Goal: Share content: Share content

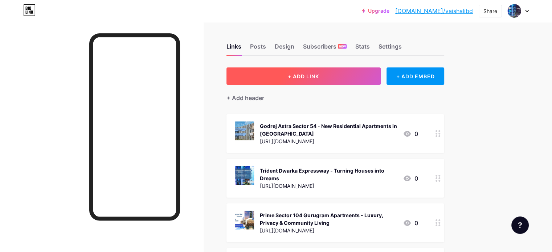
click at [319, 76] on span "+ ADD LINK" at bounding box center [303, 76] width 31 height 6
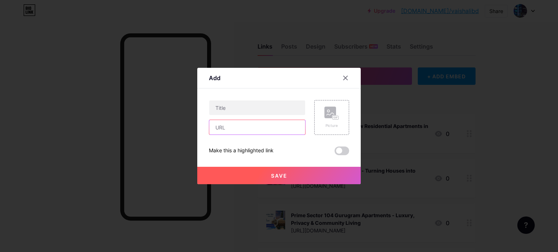
click at [253, 126] on input "text" at bounding box center [257, 127] width 96 height 15
paste input "[URL][PERSON_NAME][DOMAIN_NAME][PERSON_NAME]"
type input "[URL][PERSON_NAME][DOMAIN_NAME][PERSON_NAME]"
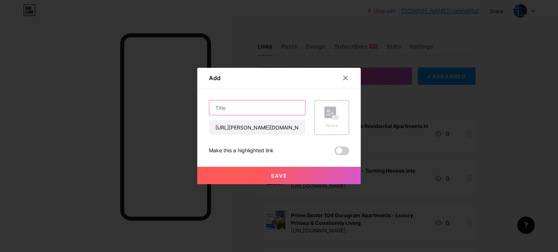
click at [255, 105] on input "text" at bounding box center [257, 108] width 96 height 15
paste input "[PERSON_NAME] | Premium Residential Apartments In [GEOGRAPHIC_DATA]"
type input "[PERSON_NAME] | Premium Residential Apartments In [GEOGRAPHIC_DATA]"
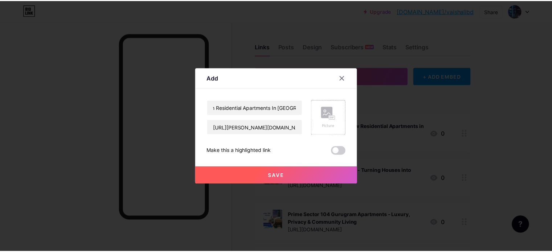
scroll to position [0, 0]
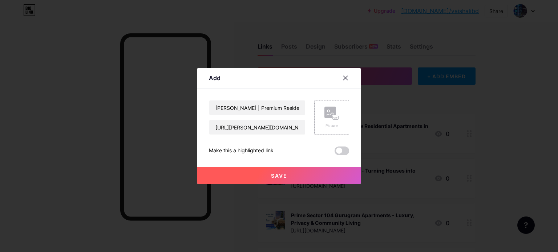
click at [324, 118] on icon at bounding box center [331, 113] width 15 height 13
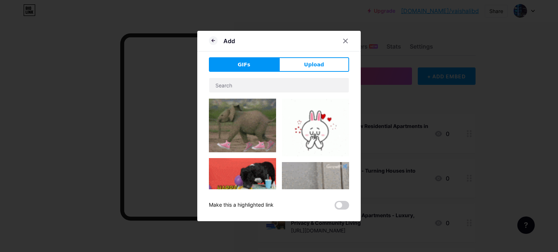
click at [318, 66] on span "Upload" at bounding box center [314, 65] width 20 height 8
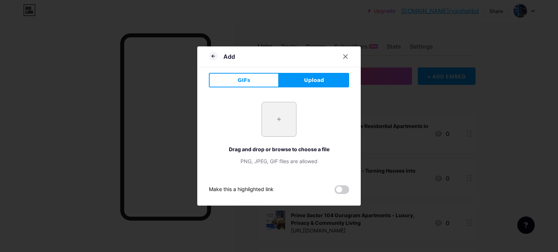
click at [317, 81] on span "Upload" at bounding box center [314, 81] width 20 height 8
click at [279, 121] on input "file" at bounding box center [279, 119] width 34 height 34
type input "C:\fakepath\3.jpg"
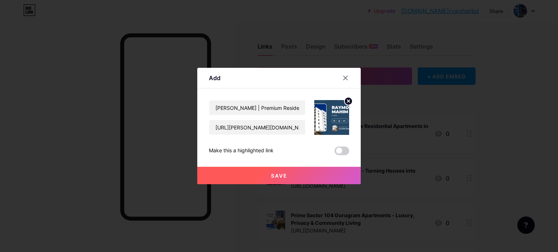
click at [291, 174] on button "Save" at bounding box center [278, 175] width 163 height 17
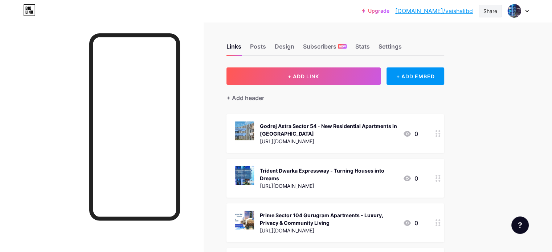
click at [493, 15] on div "Share" at bounding box center [490, 11] width 23 height 13
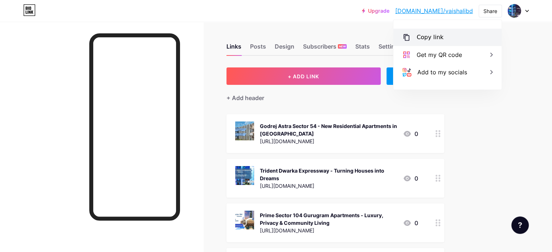
click at [436, 38] on div "Copy link" at bounding box center [430, 37] width 27 height 9
click at [427, 39] on div "Copy link" at bounding box center [430, 37] width 27 height 9
